Goal: Check status: Check status

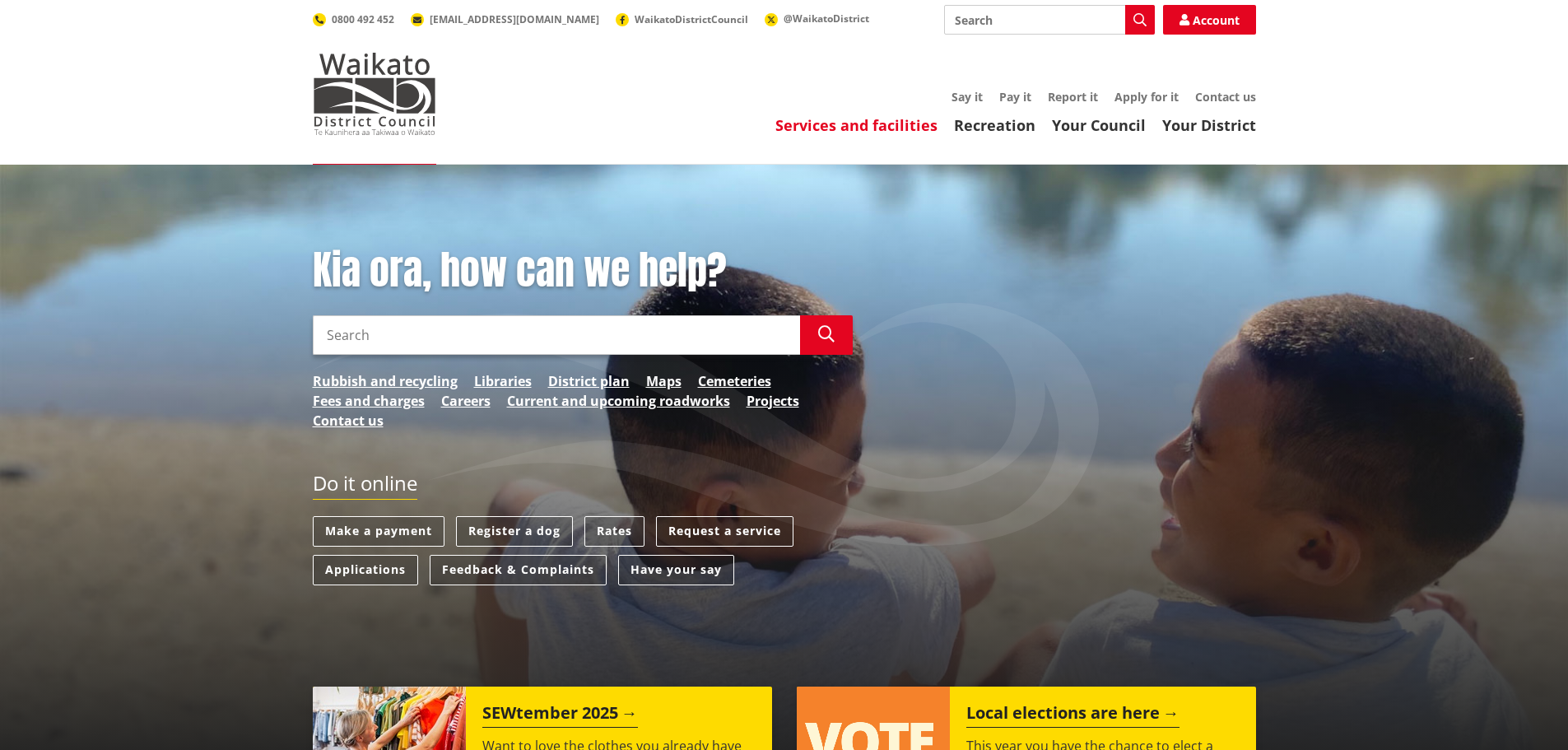
click at [881, 130] on link "Services and facilities" at bounding box center [856, 125] width 162 height 20
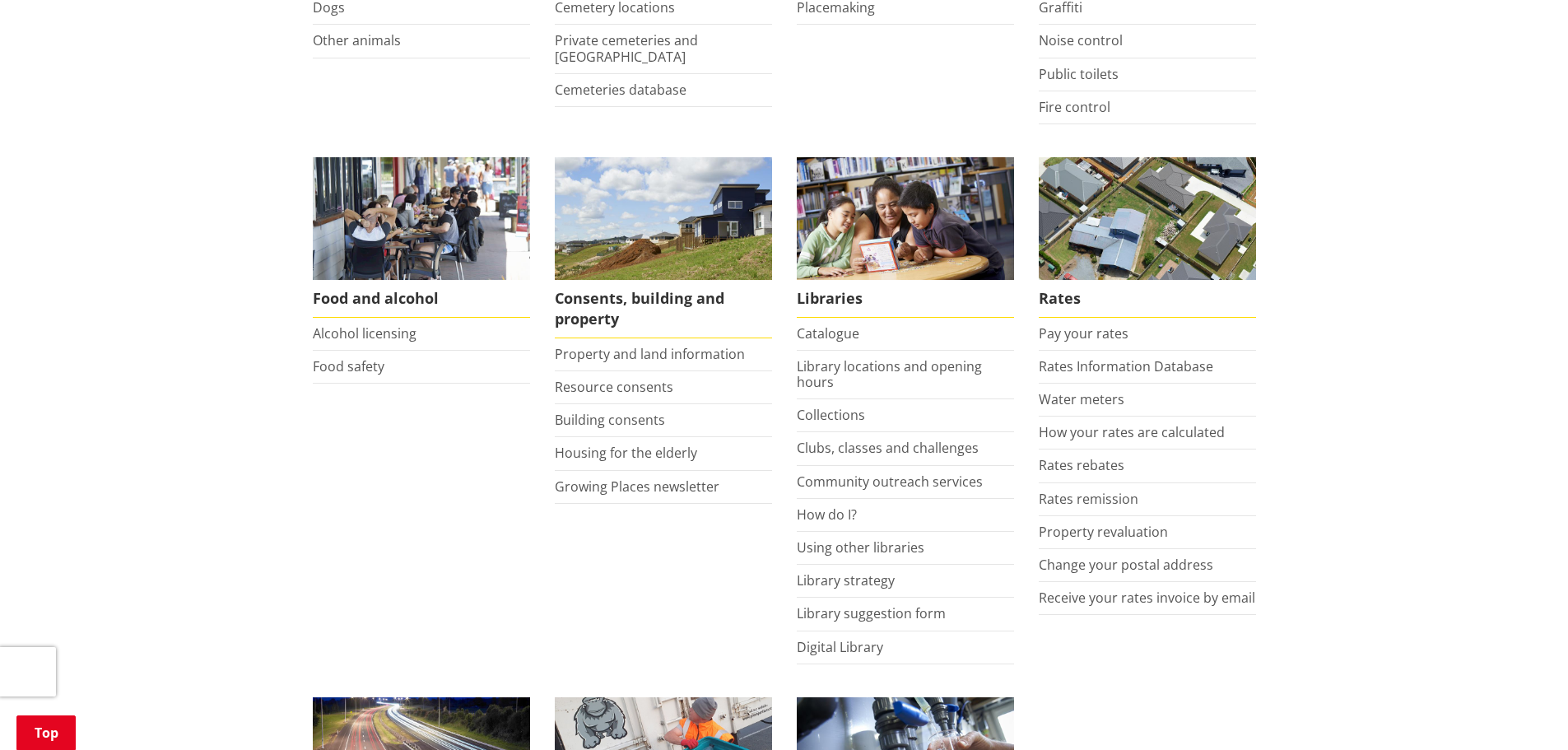
scroll to position [577, 0]
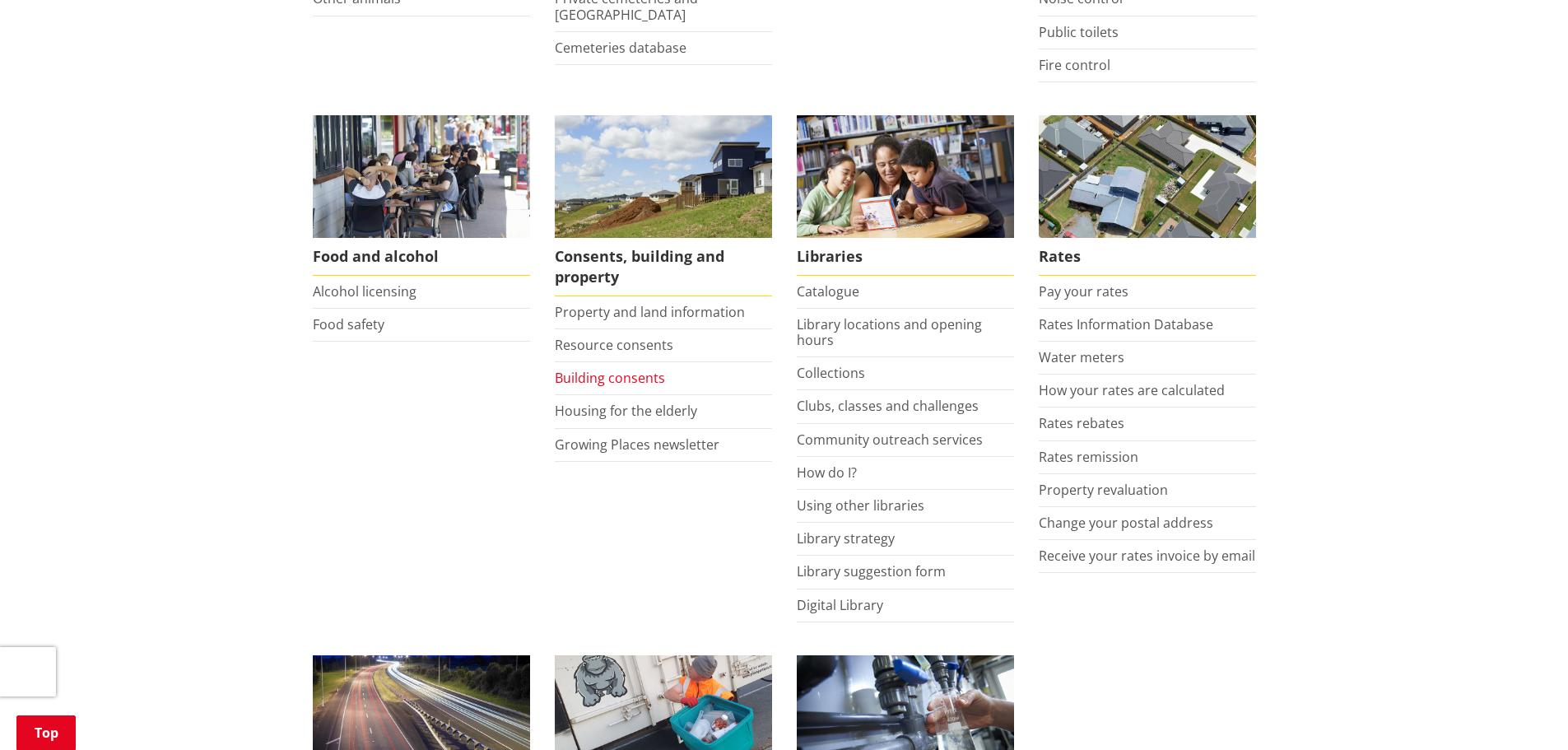
click at [624, 379] on link "Building consents" at bounding box center [610, 378] width 110 height 18
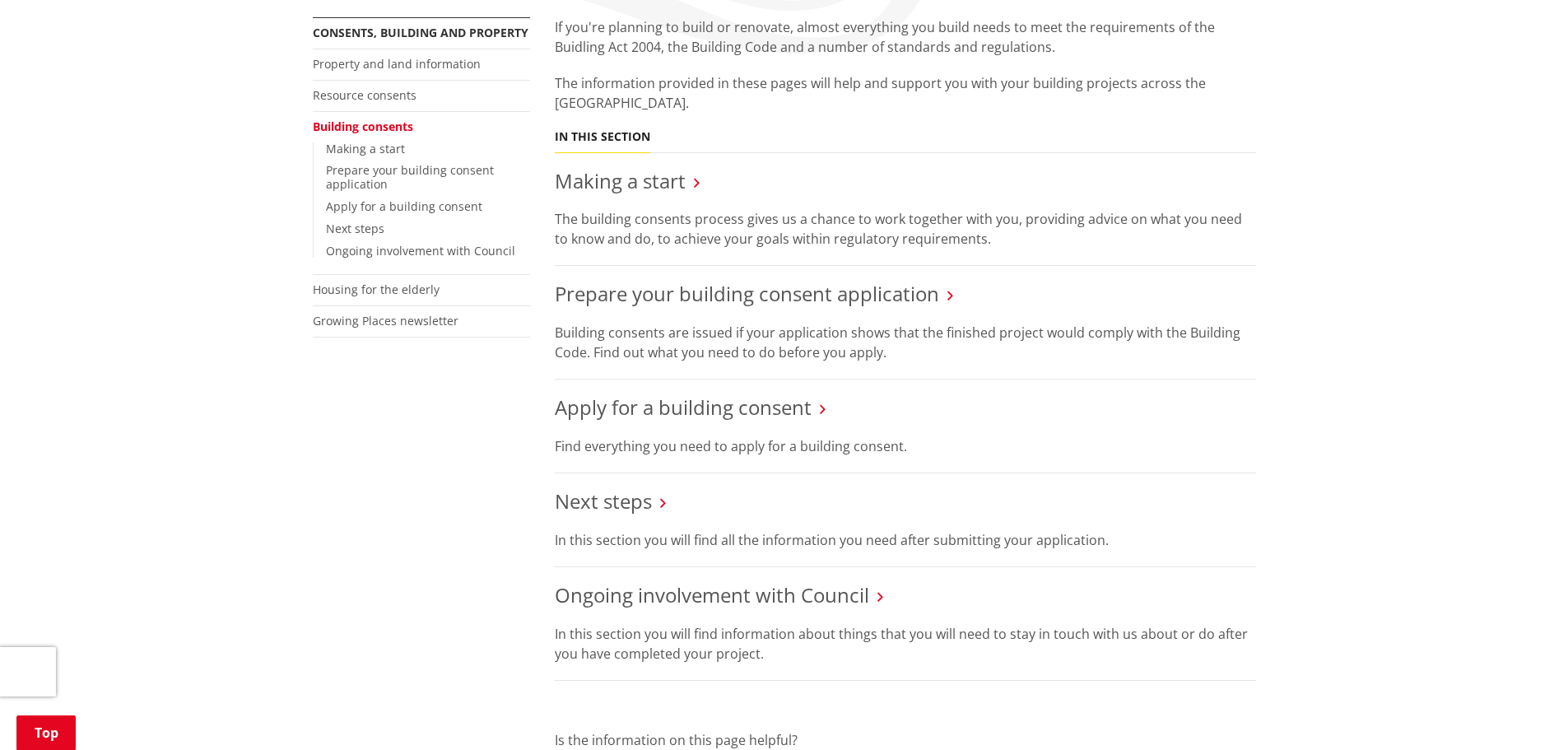
scroll to position [329, 0]
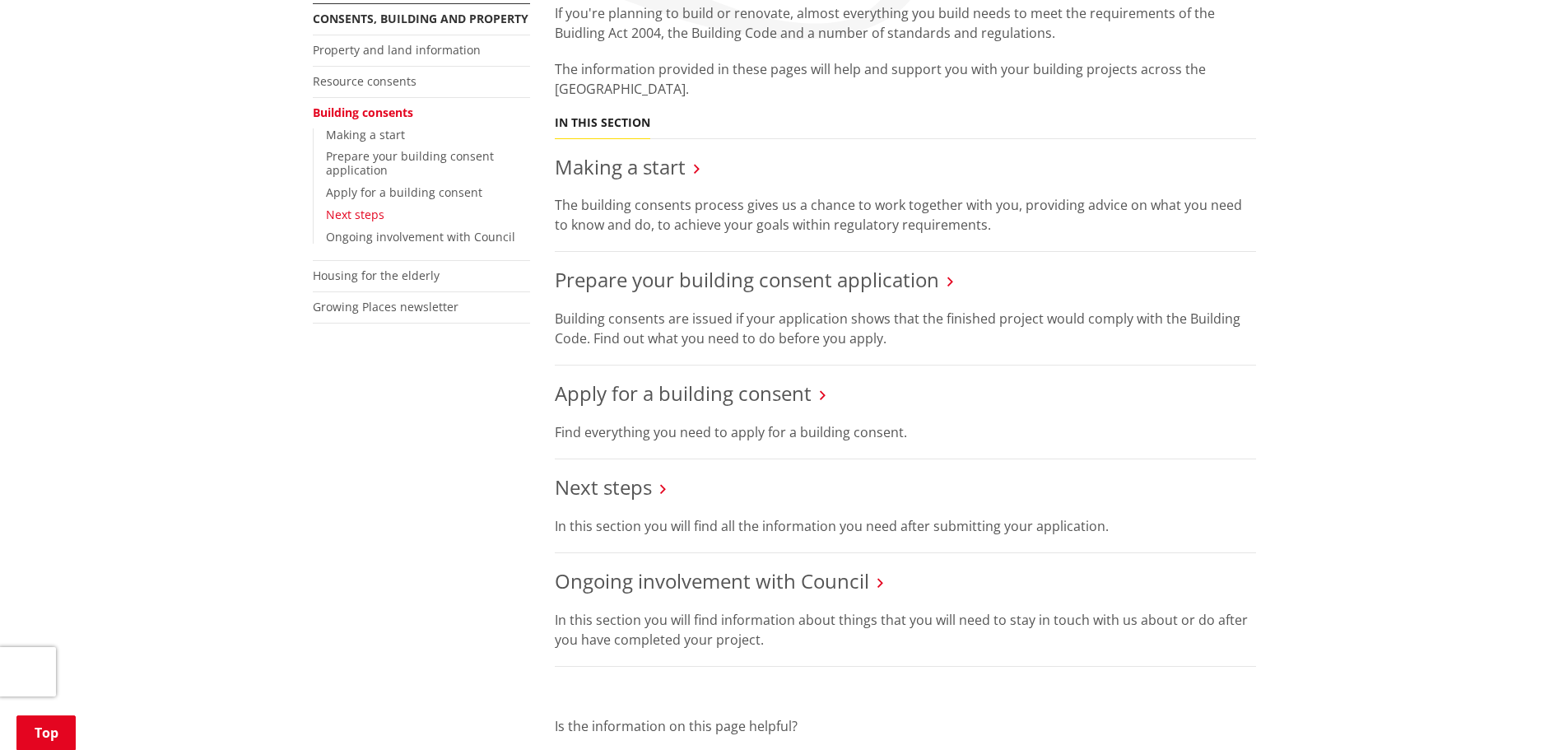
click at [361, 211] on link "Next steps" at bounding box center [355, 215] width 59 height 16
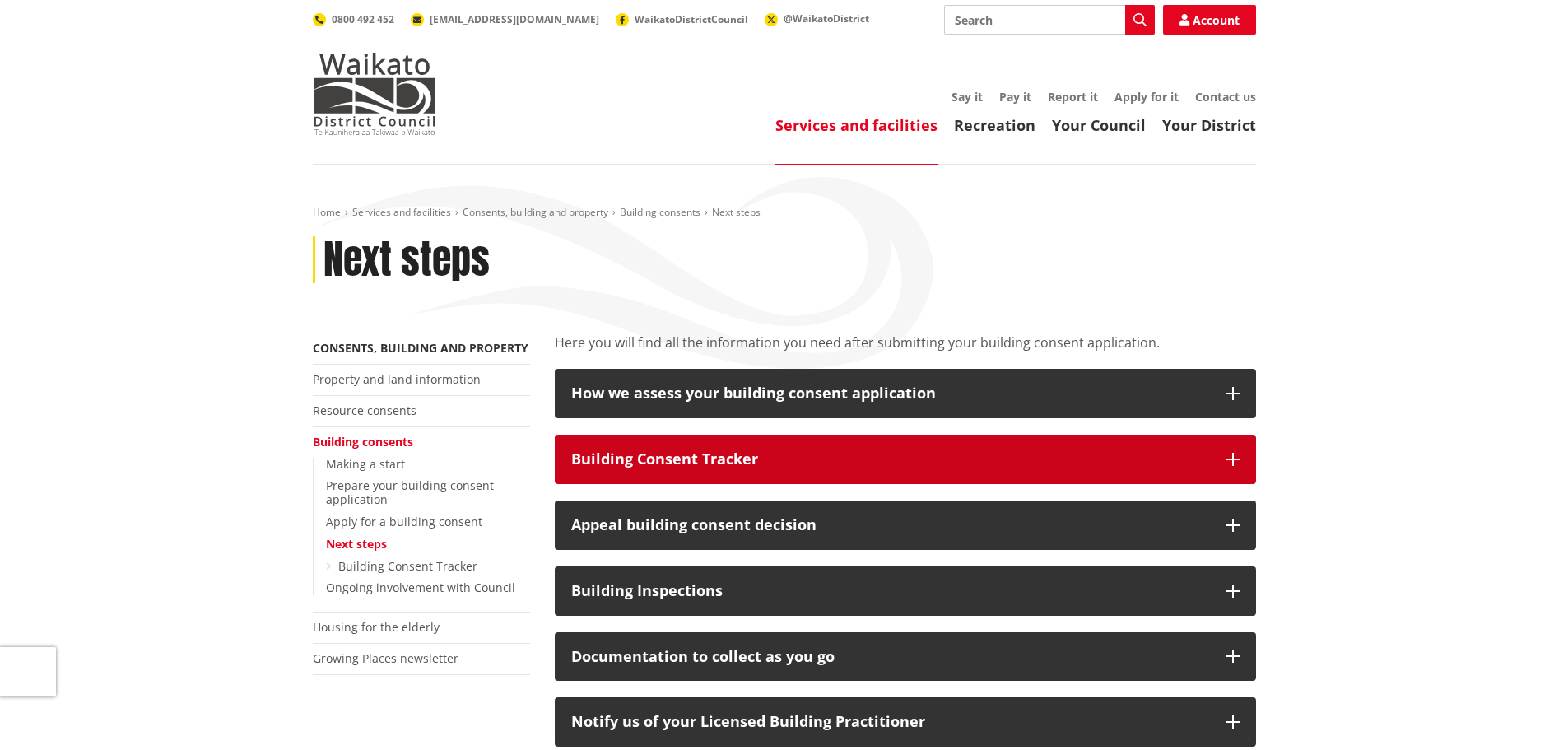
click at [671, 457] on div "Building Consent Tracker" at bounding box center [890, 459] width 639 height 17
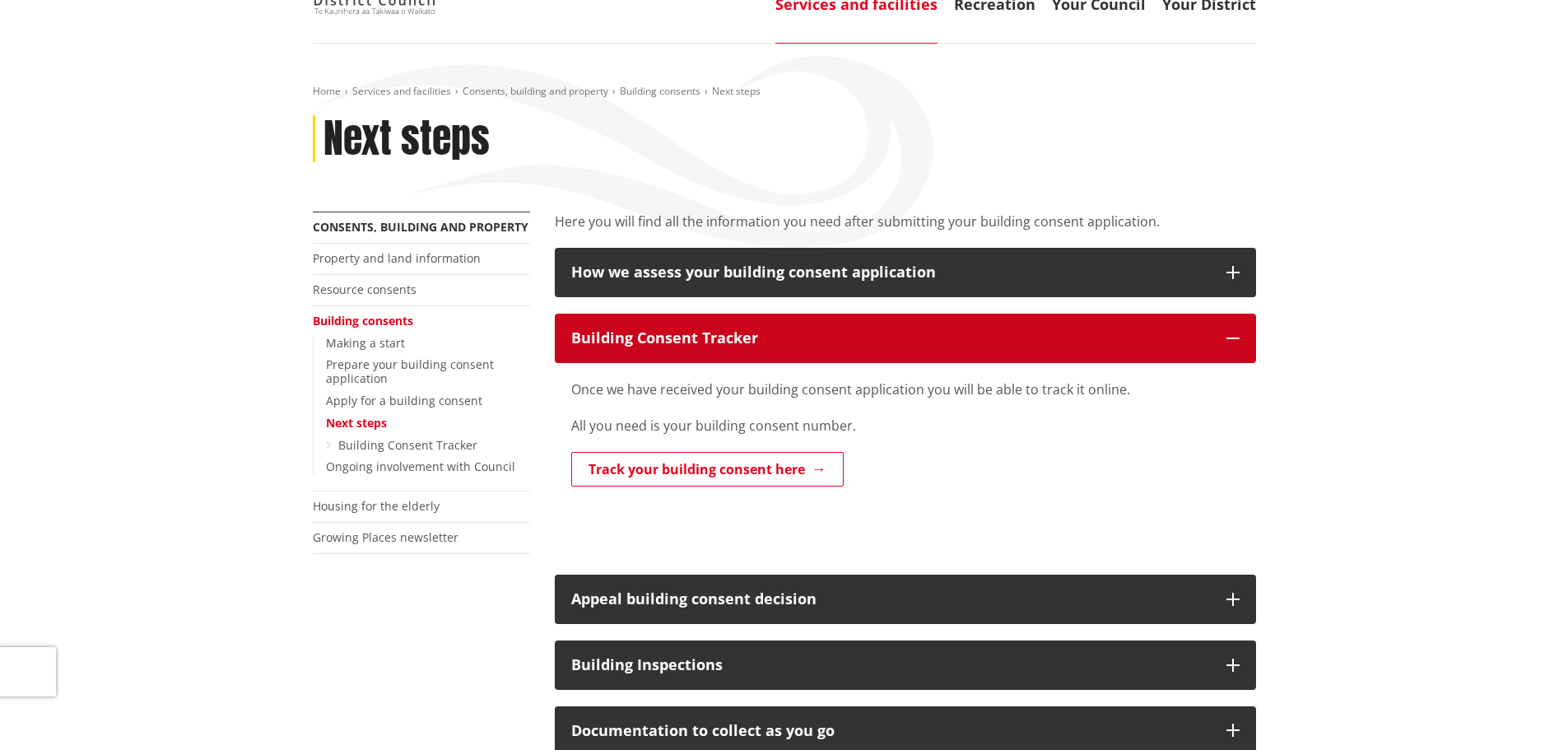
scroll to position [165, 0]
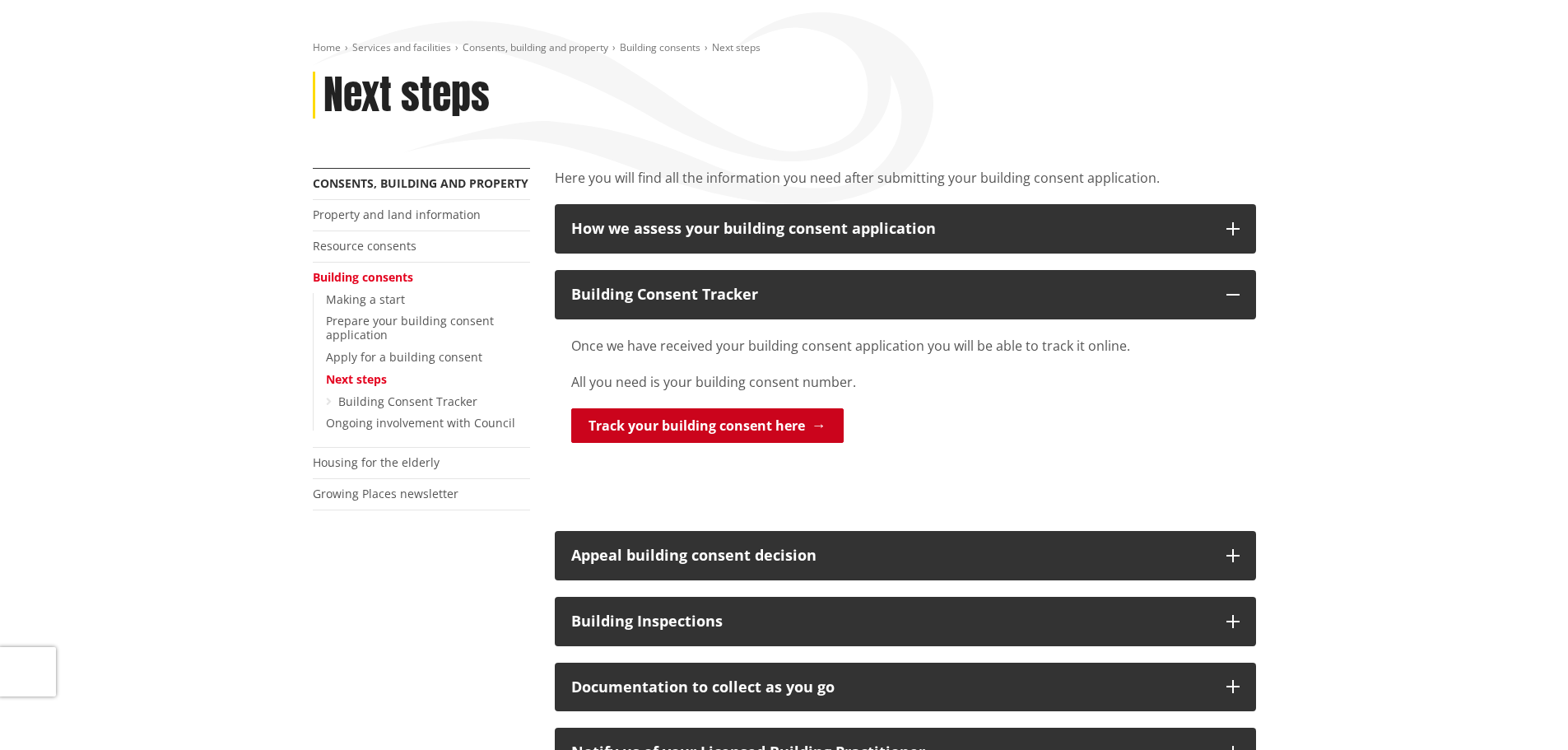
click at [713, 433] on link "Track your building consent here" at bounding box center [707, 425] width 272 height 34
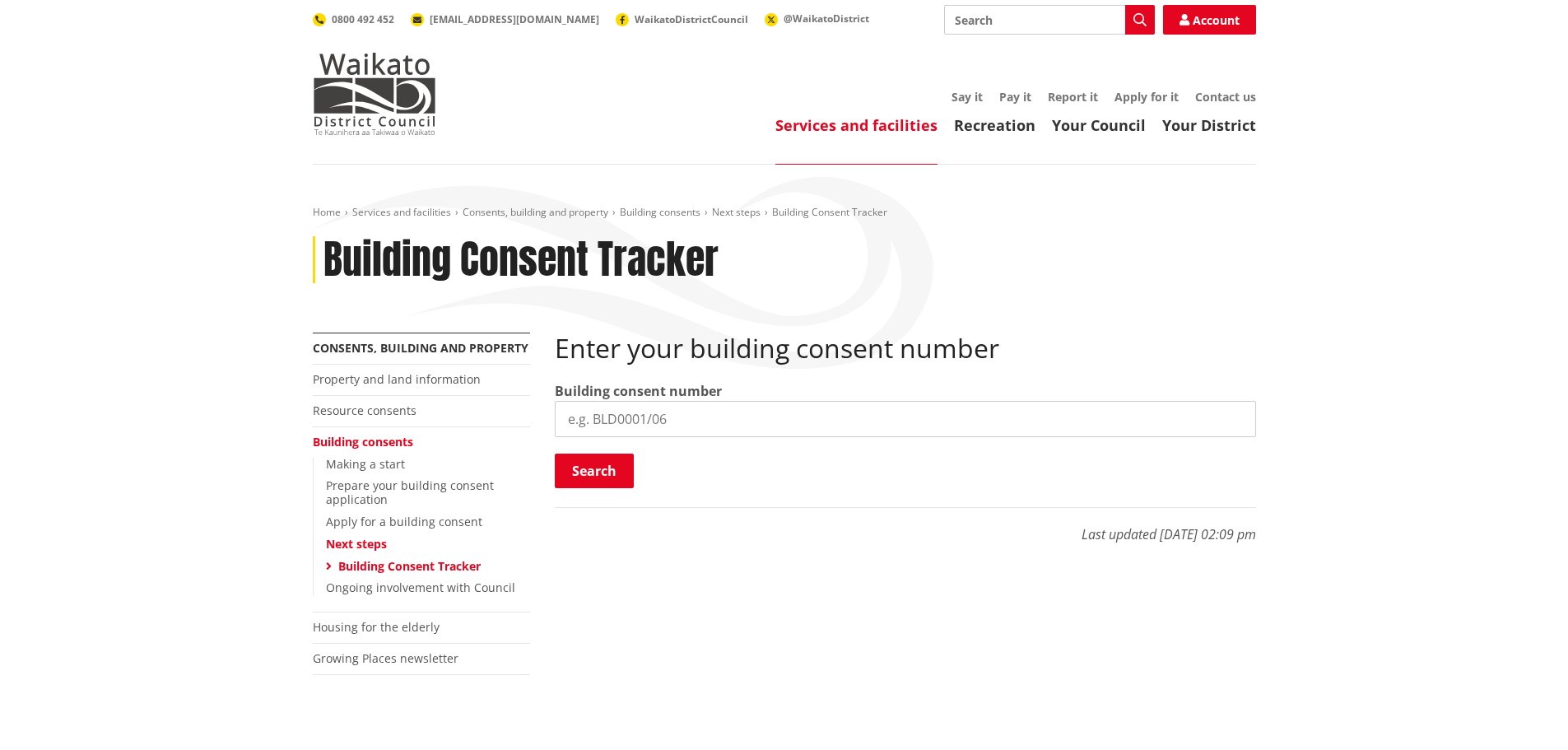
paste input "BLD0267/26"
type input "BLD0267/26"
click at [616, 473] on button "Search" at bounding box center [594, 471] width 79 height 34
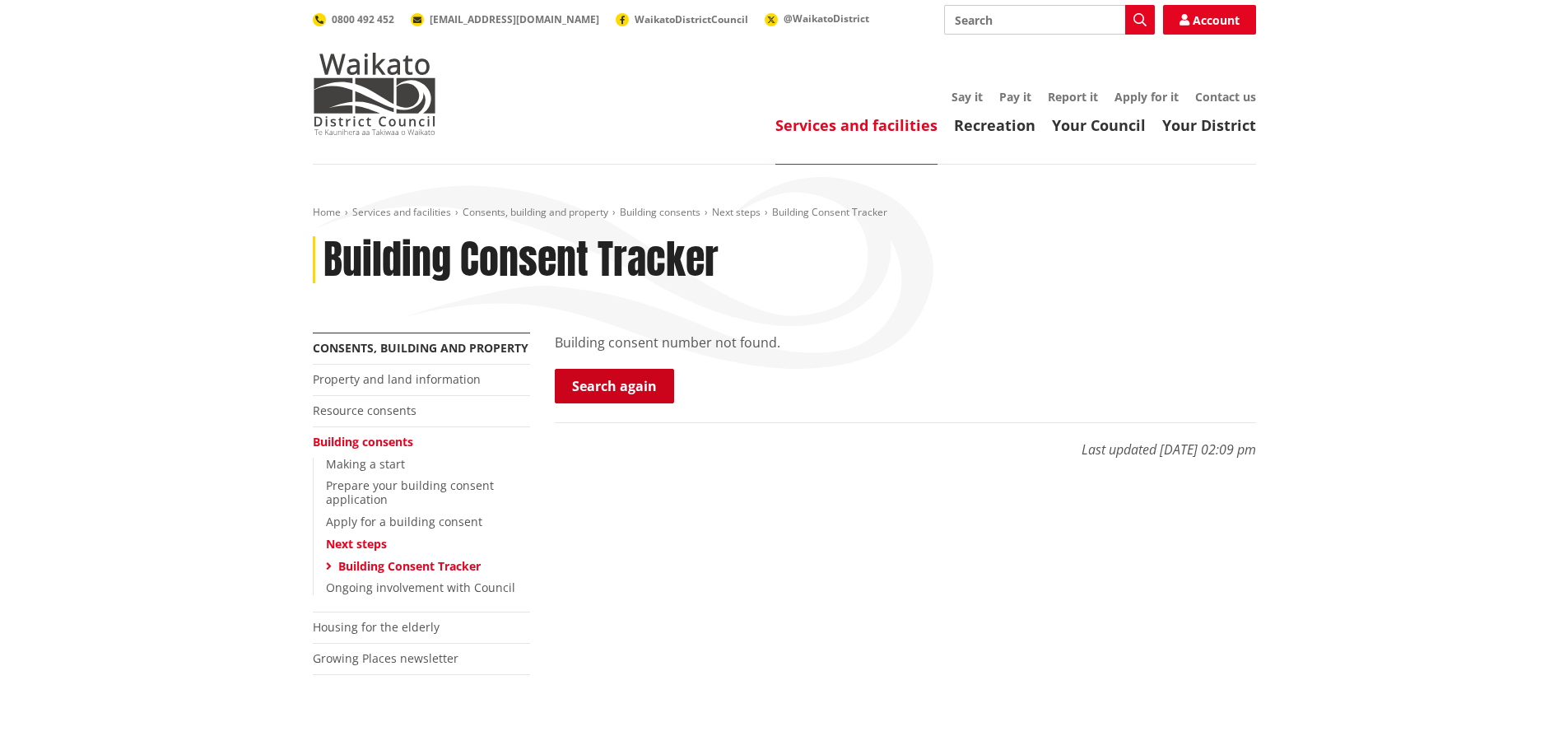
click at [632, 384] on link "Search again" at bounding box center [614, 386] width 119 height 34
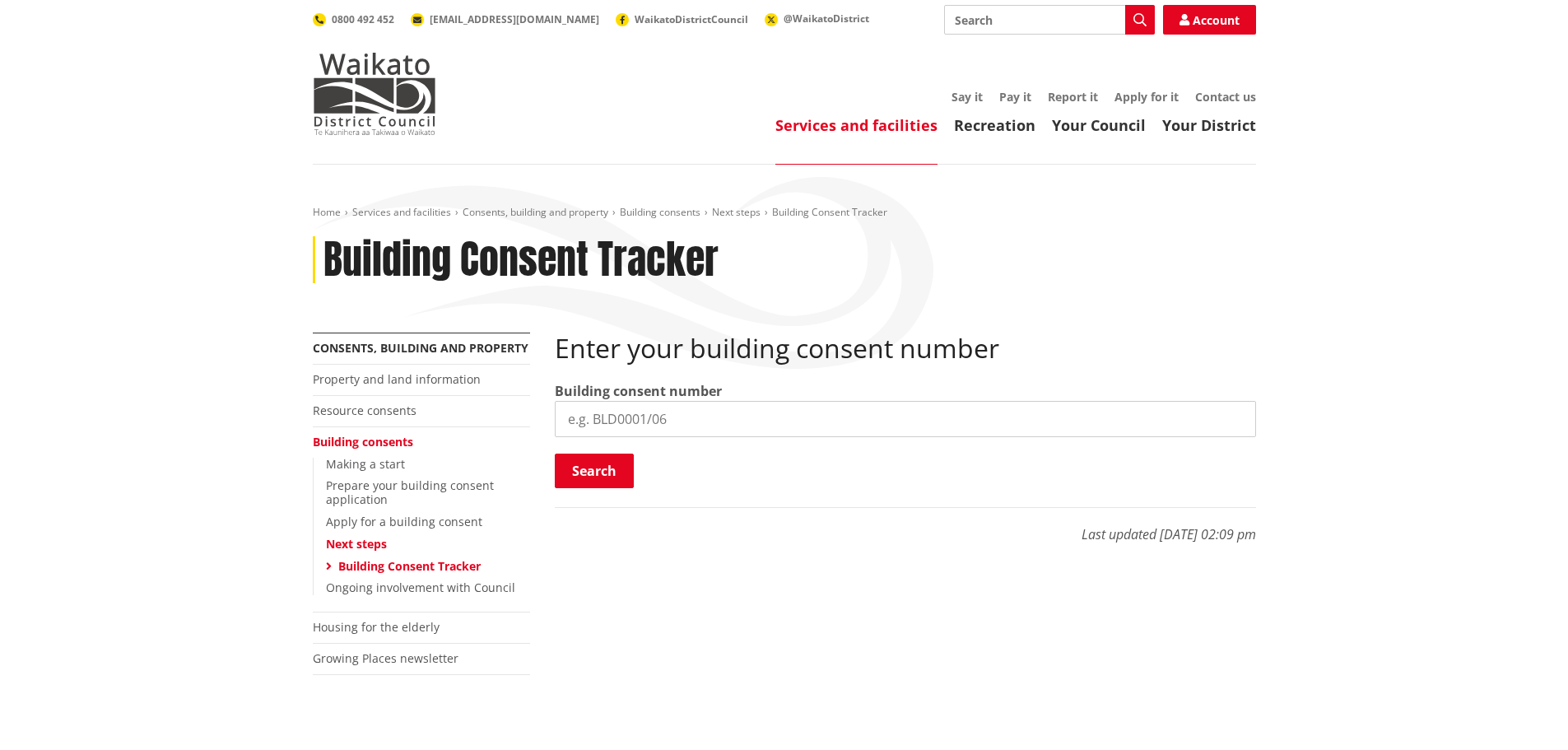
paste input "BLD0267/26"
type input "BLD0267/26"
click at [601, 470] on button "Search" at bounding box center [594, 471] width 79 height 34
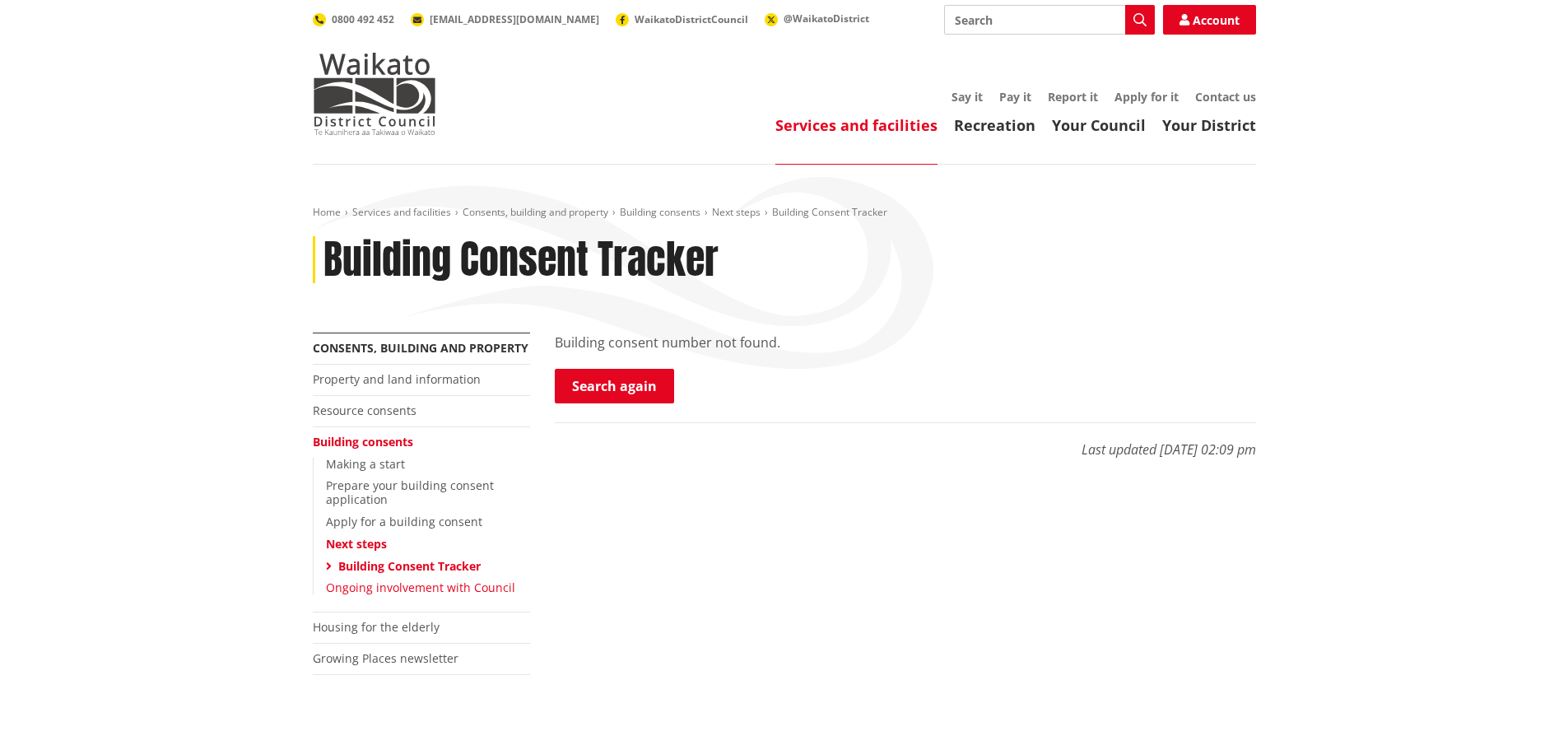
click at [384, 584] on link "Ongoing involvement with Council" at bounding box center [420, 587] width 189 height 16
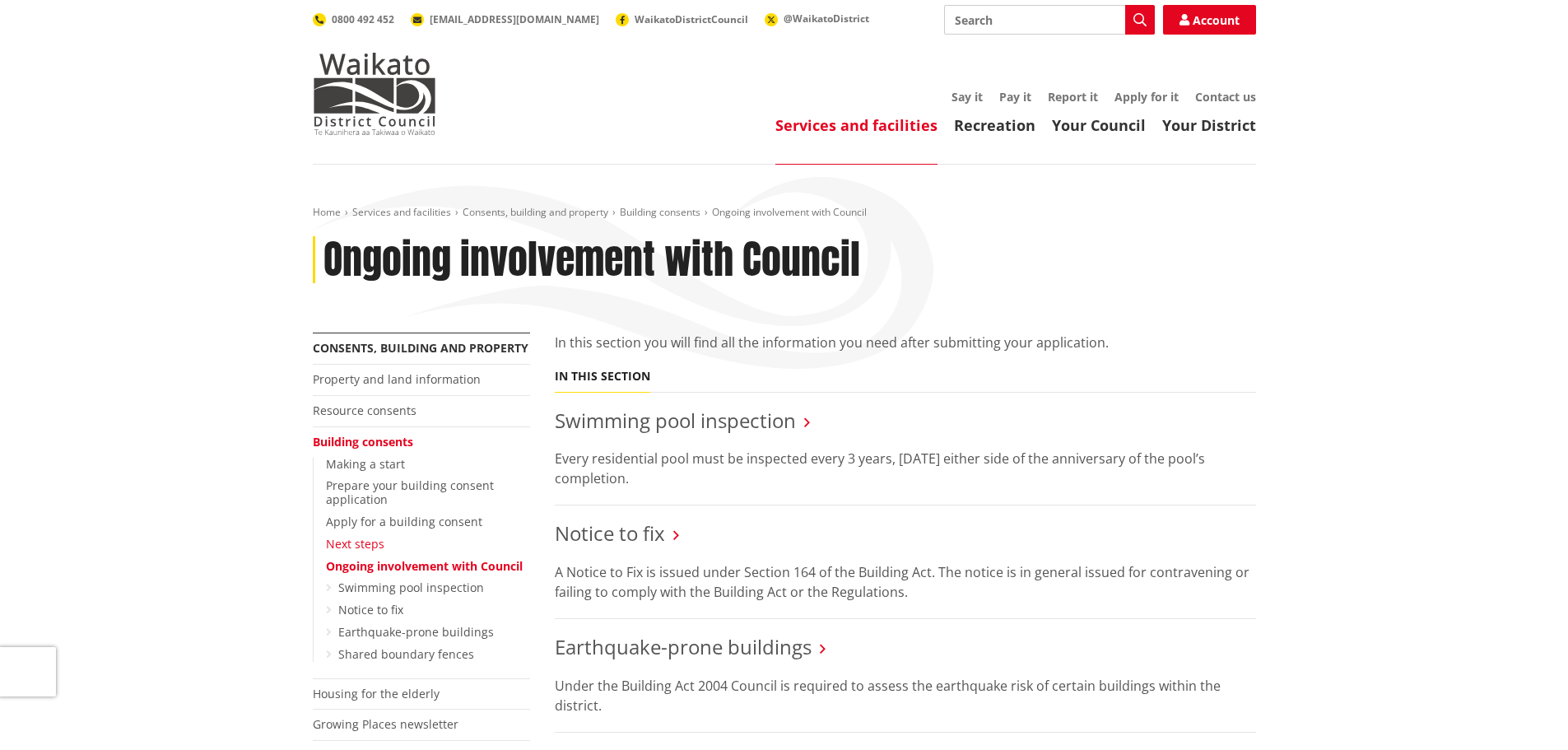
click at [367, 550] on link "Next steps" at bounding box center [355, 544] width 59 height 16
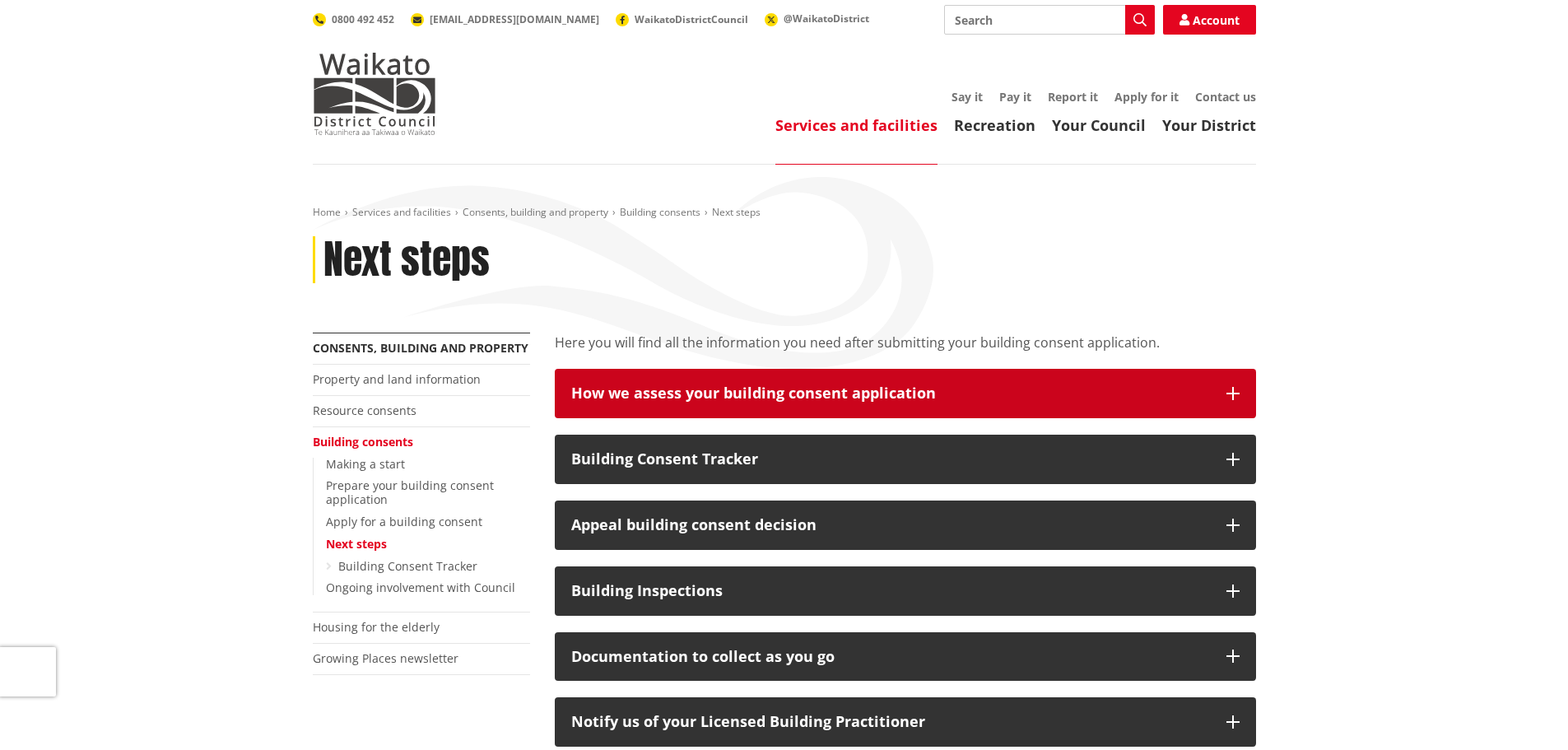
click at [916, 394] on div "How we assess your building consent application" at bounding box center [890, 393] width 639 height 17
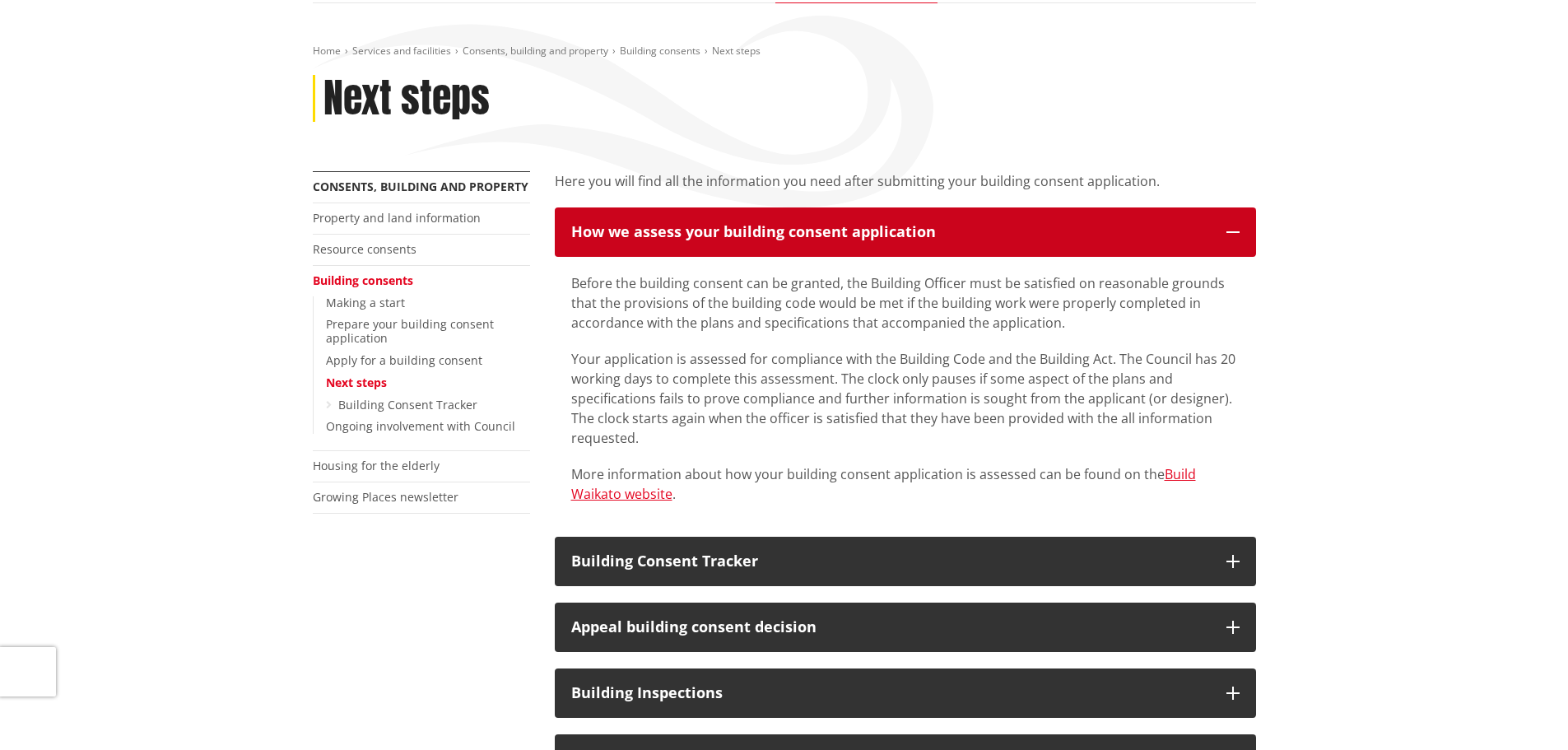
scroll to position [247, 0]
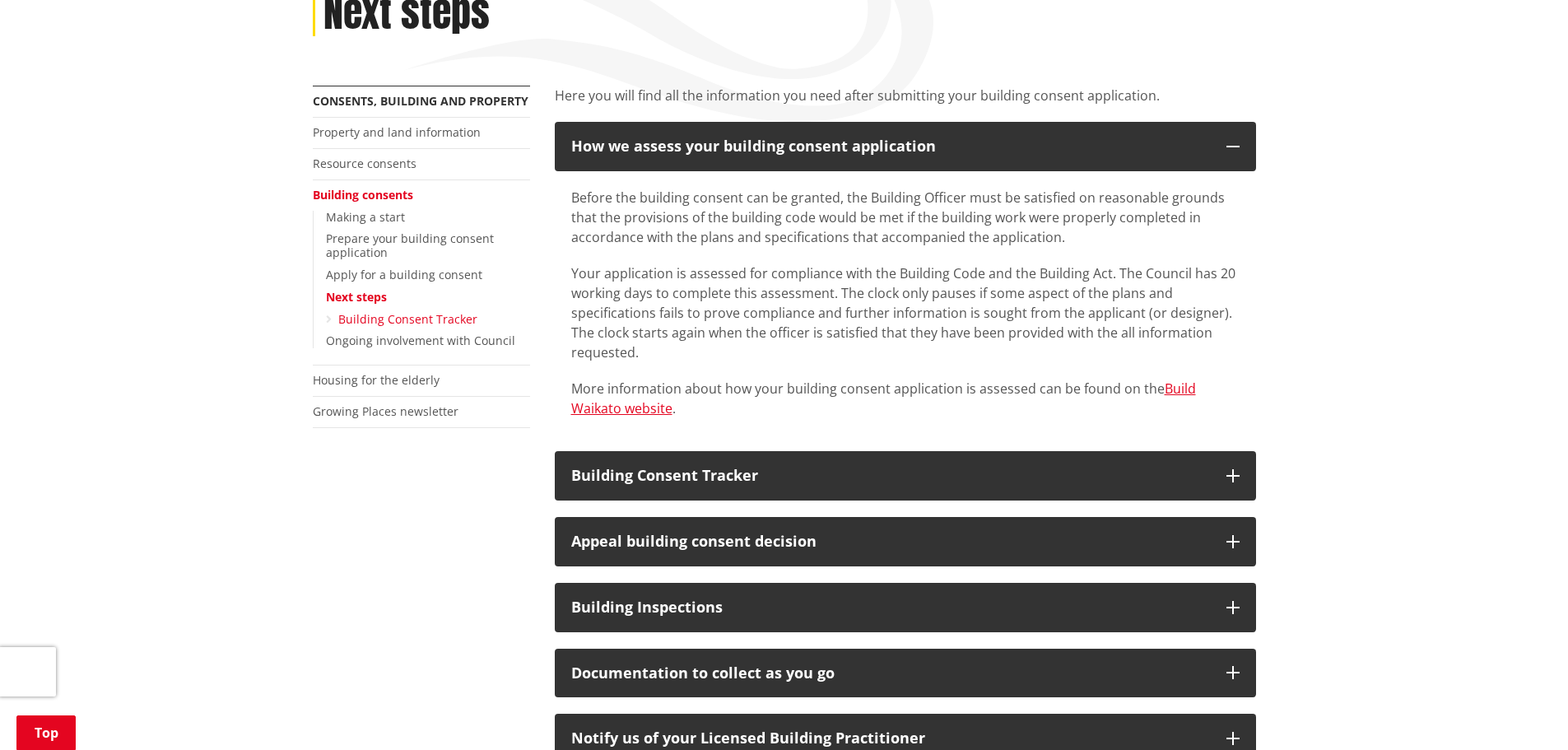
click at [371, 315] on link "Building Consent Tracker" at bounding box center [407, 319] width 139 height 16
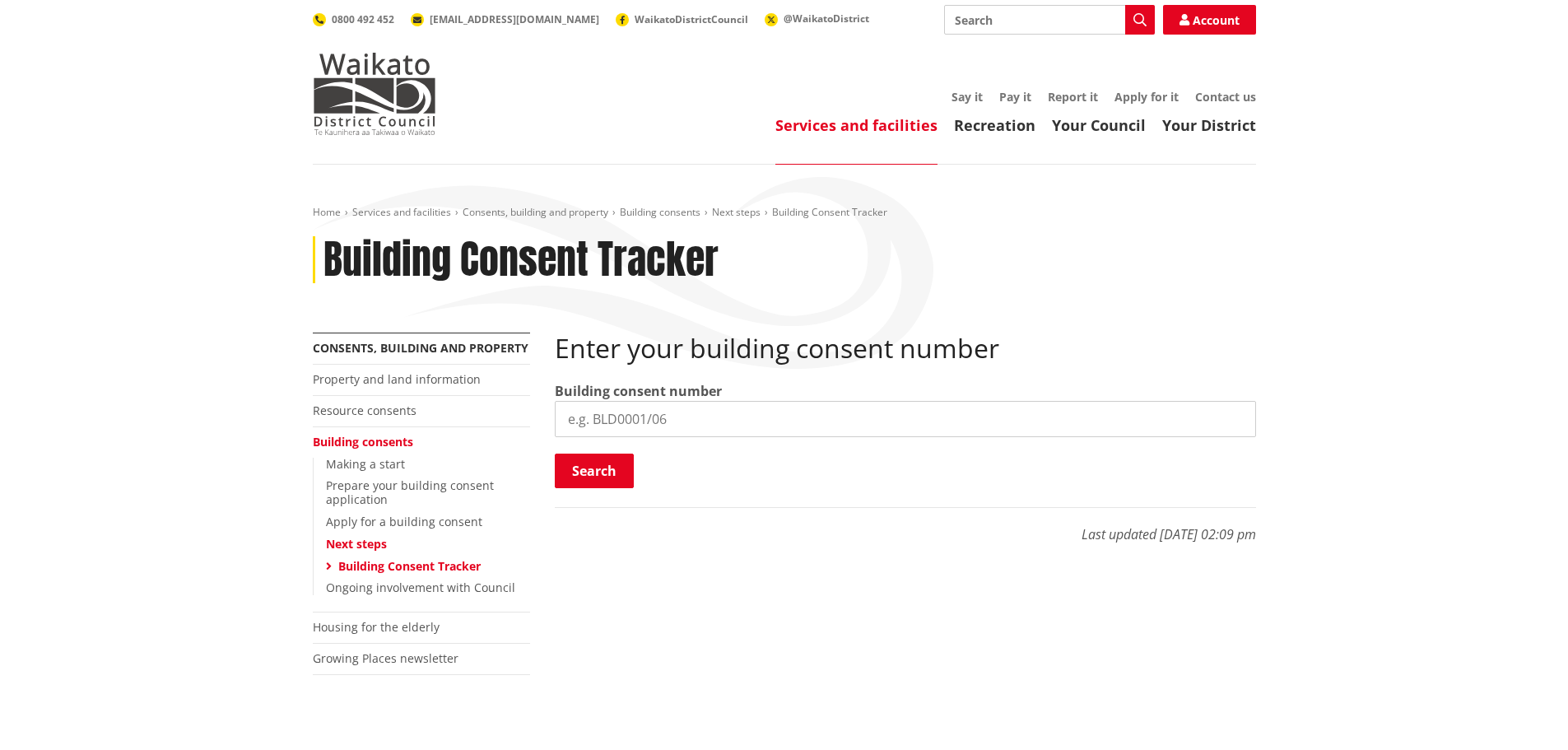
paste input "BLD0267/26"
type input "BLD0267/26"
click at [604, 468] on button "Search" at bounding box center [594, 471] width 79 height 34
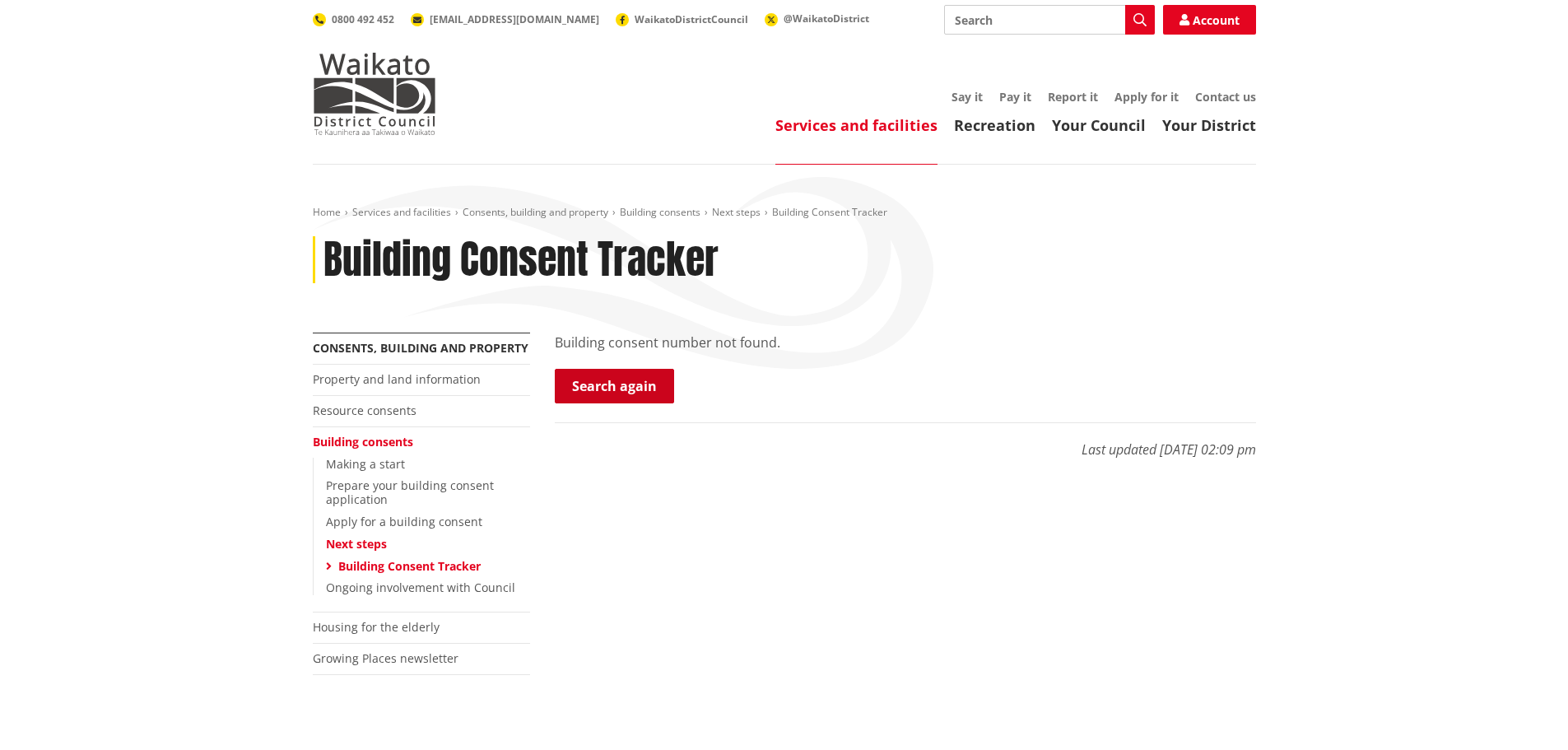
click at [589, 389] on link "Search again" at bounding box center [614, 386] width 119 height 34
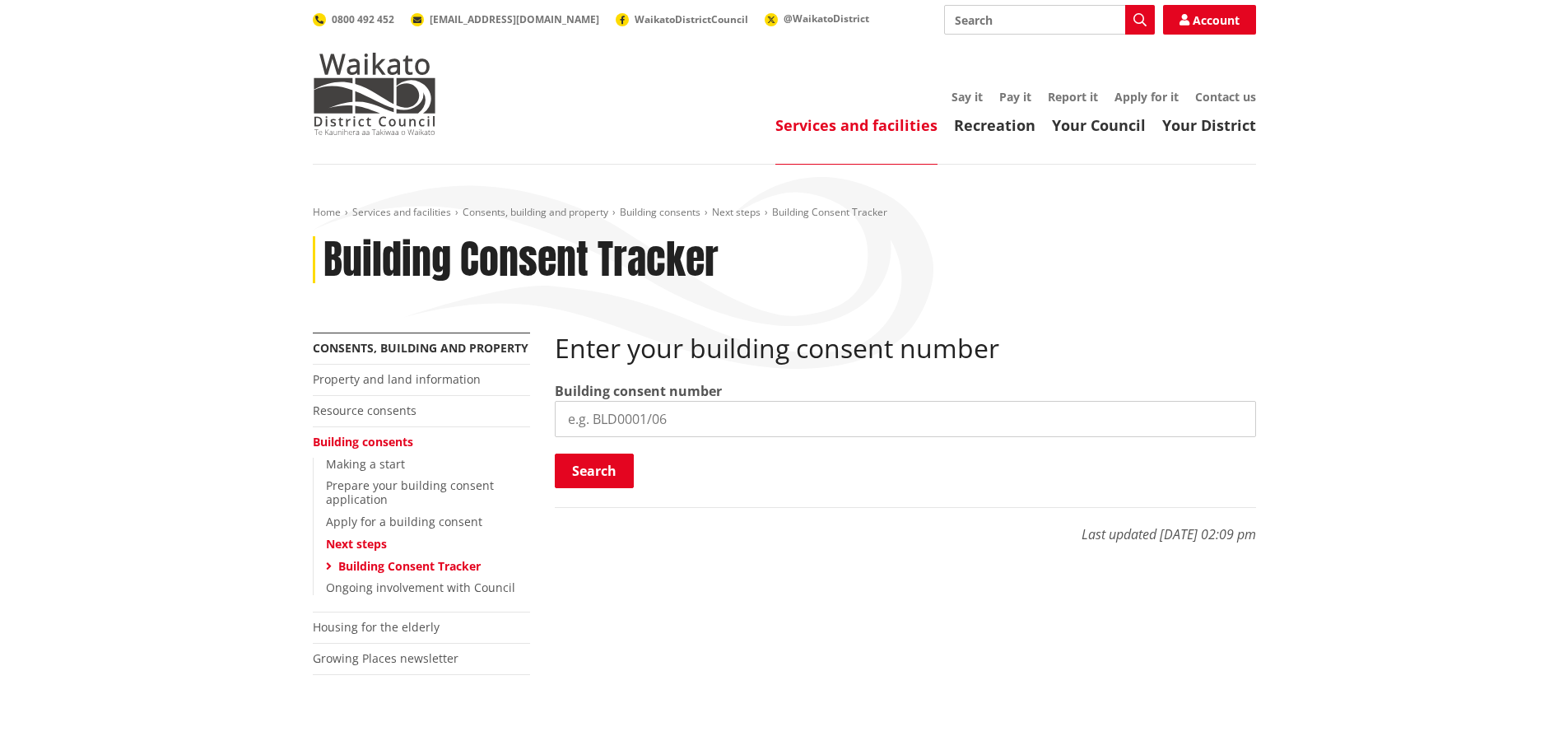
paste input "BLD0267/26"
type input "BLD0267/26"
click at [589, 482] on button "Search" at bounding box center [594, 471] width 79 height 34
